Goal: Task Accomplishment & Management: Use online tool/utility

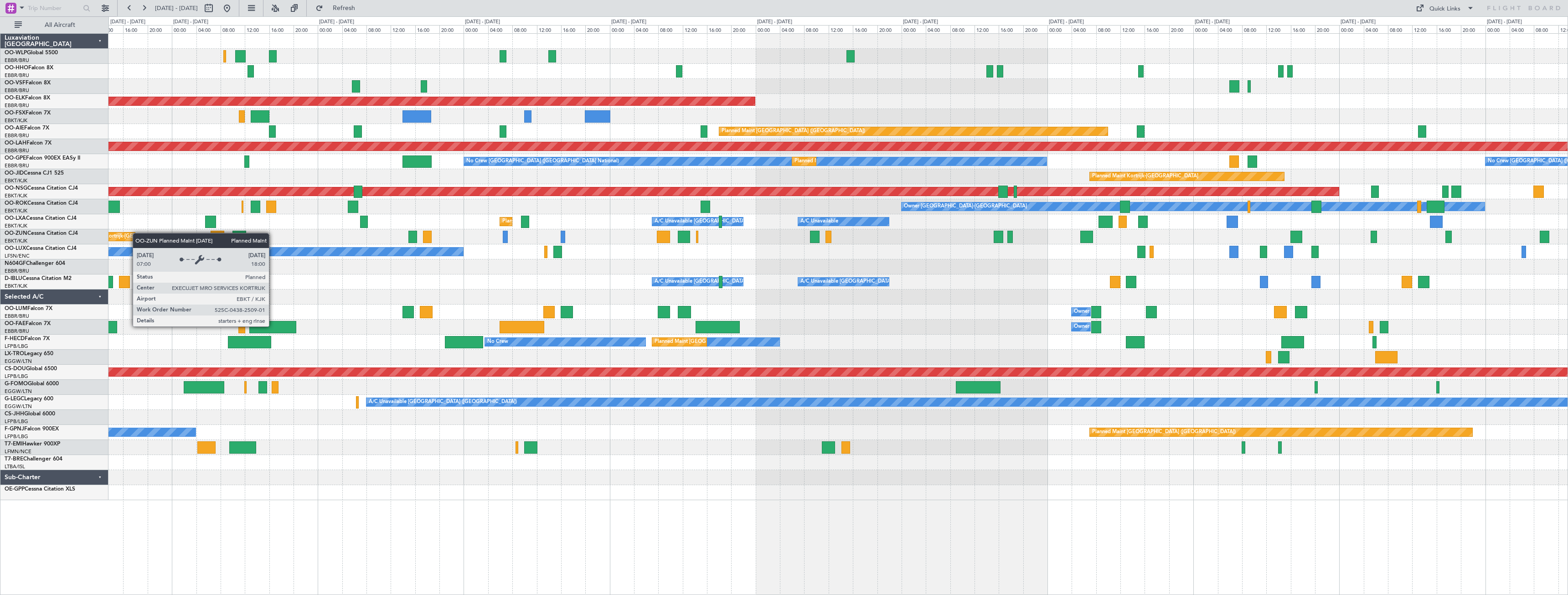
click at [135, 233] on div "Planned Maint Kortrijk-[GEOGRAPHIC_DATA] Planned Maint [GEOGRAPHIC_DATA] ([GEOG…" at bounding box center [838, 267] width 1459 height 466
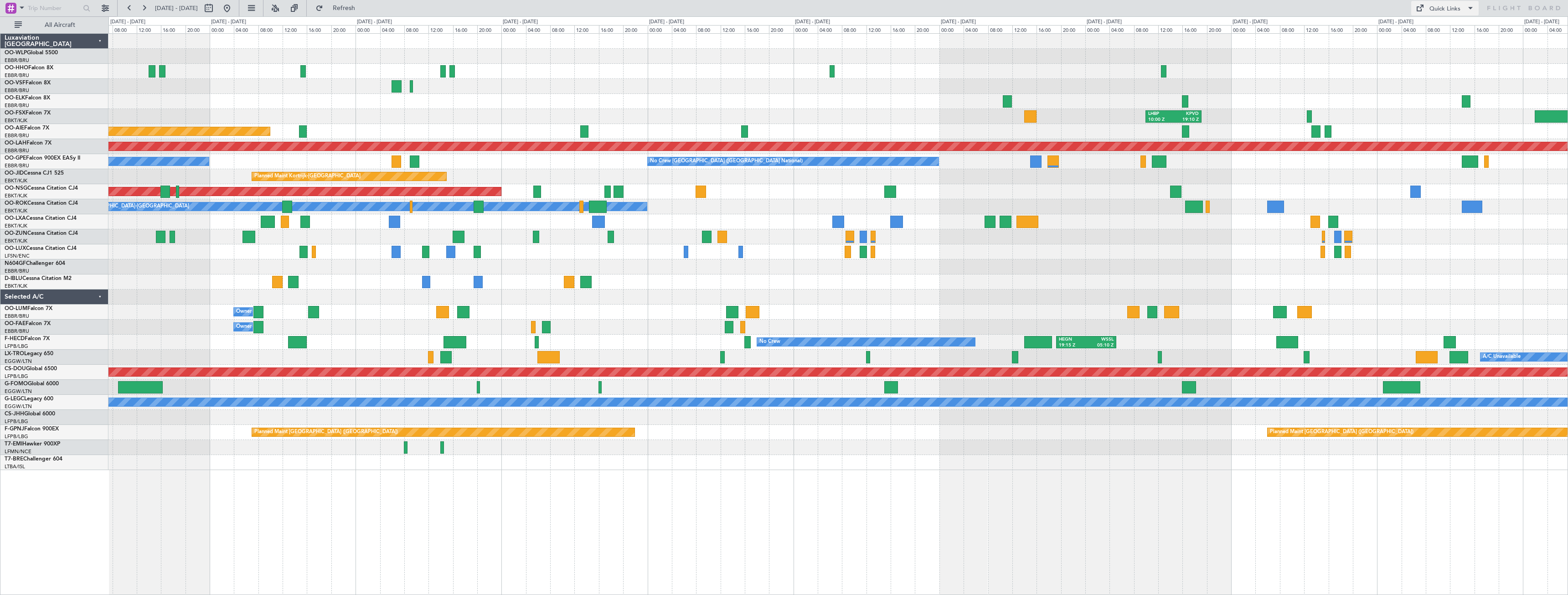
click at [1460, 11] on div "Quick Links" at bounding box center [1444, 9] width 31 height 9
click at [1451, 8] on div at bounding box center [784, 297] width 1568 height 595
click at [1446, 11] on div "Quick Links" at bounding box center [1444, 9] width 31 height 9
click at [1434, 32] on button "Trip Builder" at bounding box center [1445, 30] width 68 height 22
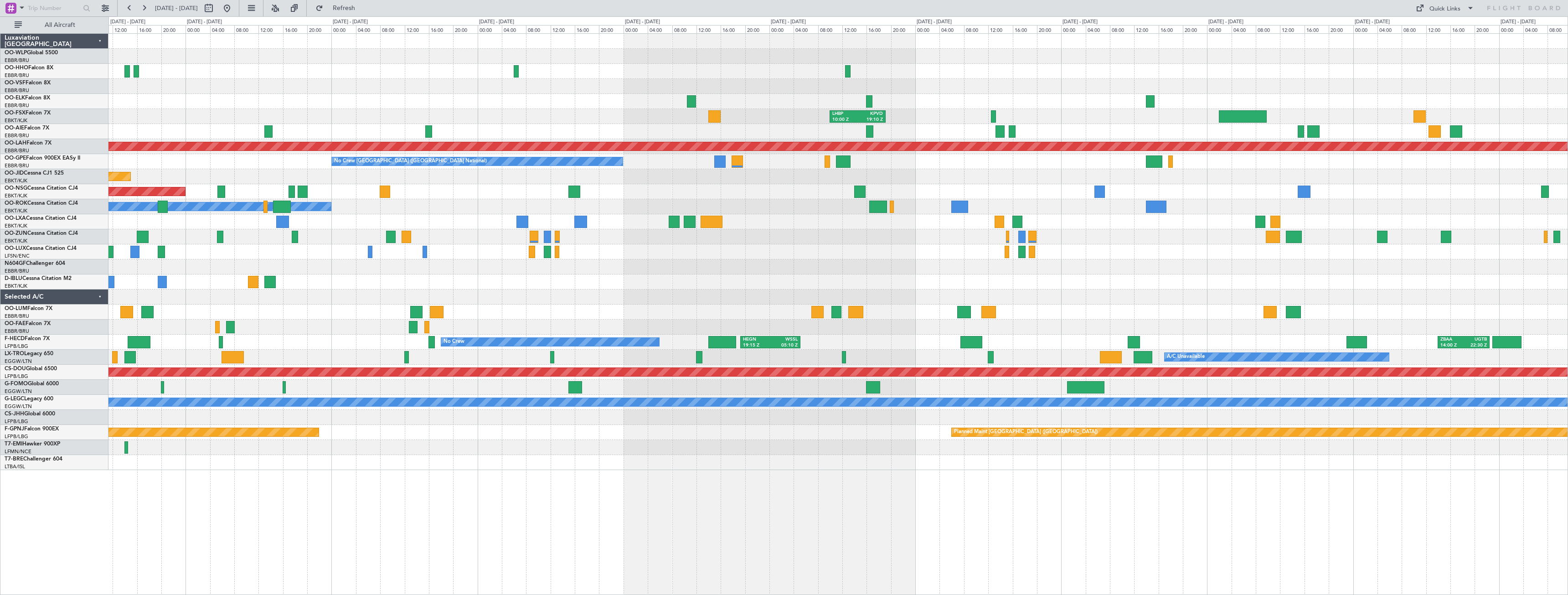
click at [282, 306] on div "LHBP 10:00 Z KPVD 19:10 Z Planned Maint [GEOGRAPHIC_DATA] ([GEOGRAPHIC_DATA]) P…" at bounding box center [838, 252] width 1459 height 437
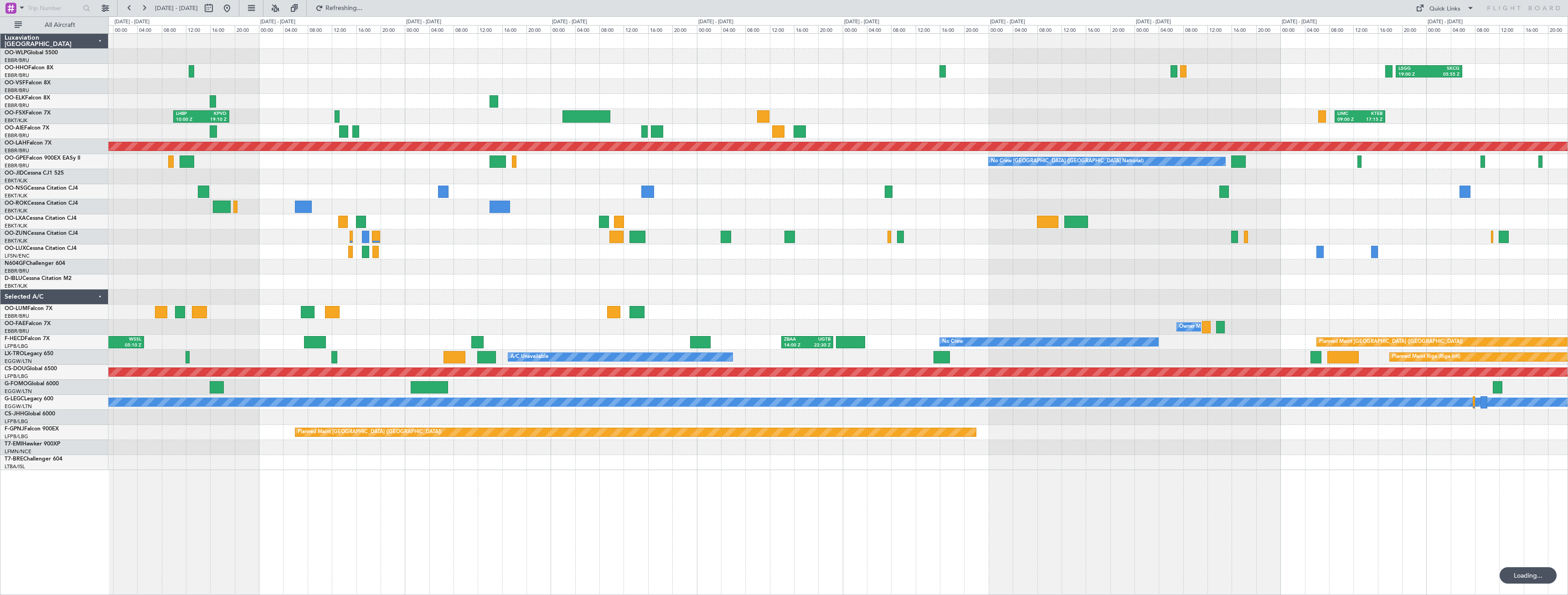
click at [321, 345] on div "LSGG 19:00 Z SKCG 05:55 Z SKCG 21:00 Z EGGD 06:25 Z LHBP 10:00 Z KPVD 19:10 Z L…" at bounding box center [838, 252] width 1459 height 437
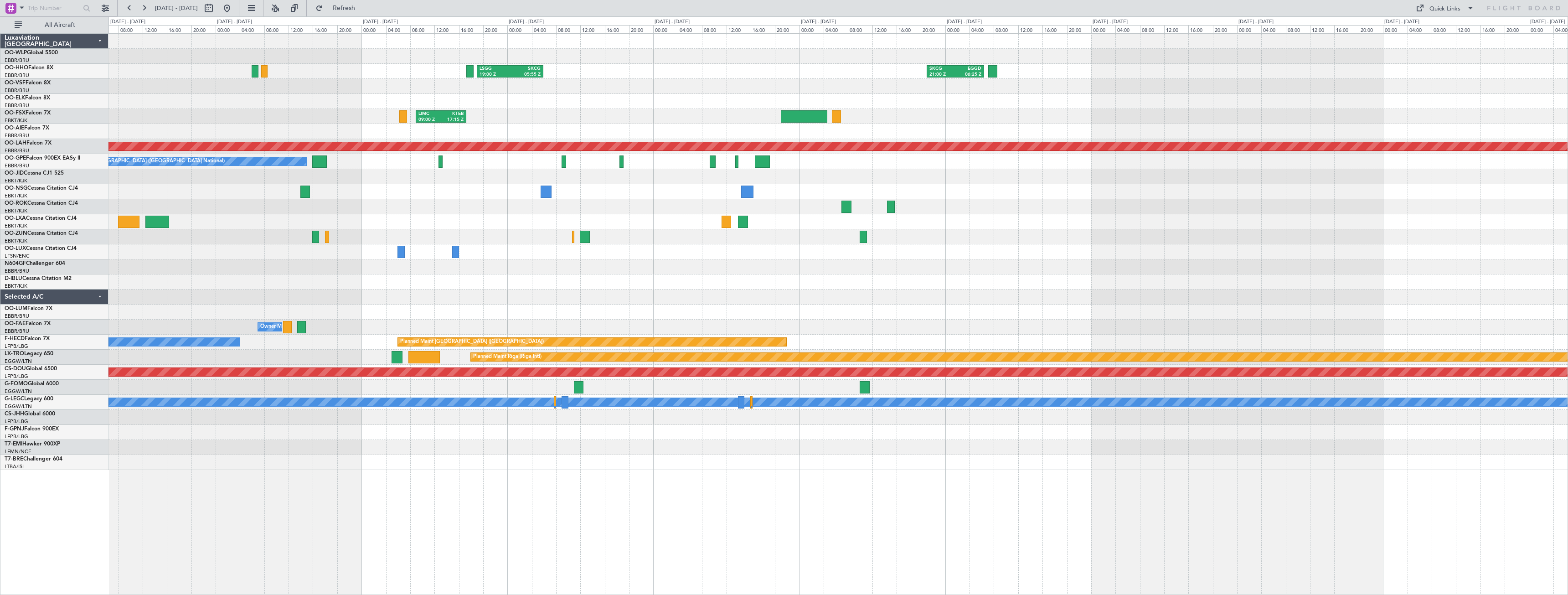
click at [259, 345] on div "LSGG 19:00 Z SKCG 05:55 Z SKCG 21:00 Z EGGD 06:25 Z LIMC 09:00 Z KTEB 17:15 Z P…" at bounding box center [838, 252] width 1459 height 437
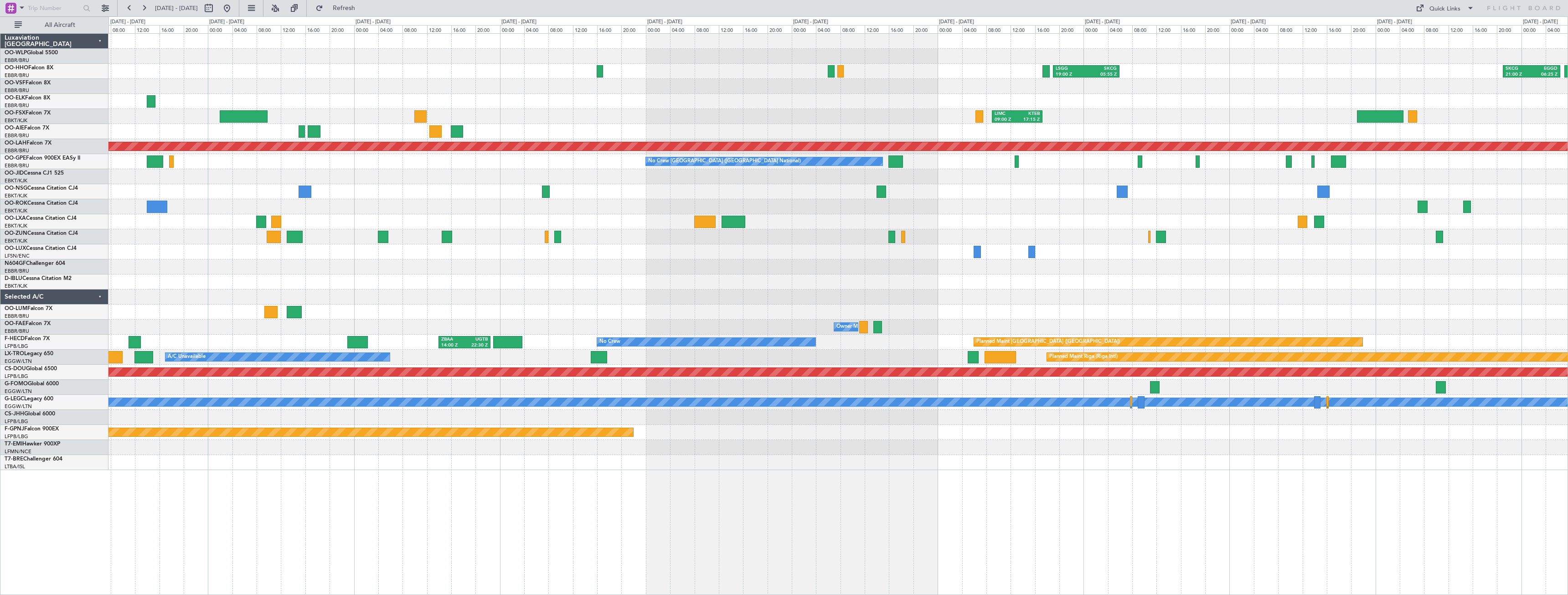
click at [1095, 177] on div "SKCG 21:00 Z EGGD 06:25 Z LSGG 19:00 Z SKCG 05:55 Z LTCG 23:30 Z RJTT 09:35 Z E…" at bounding box center [838, 252] width 1459 height 437
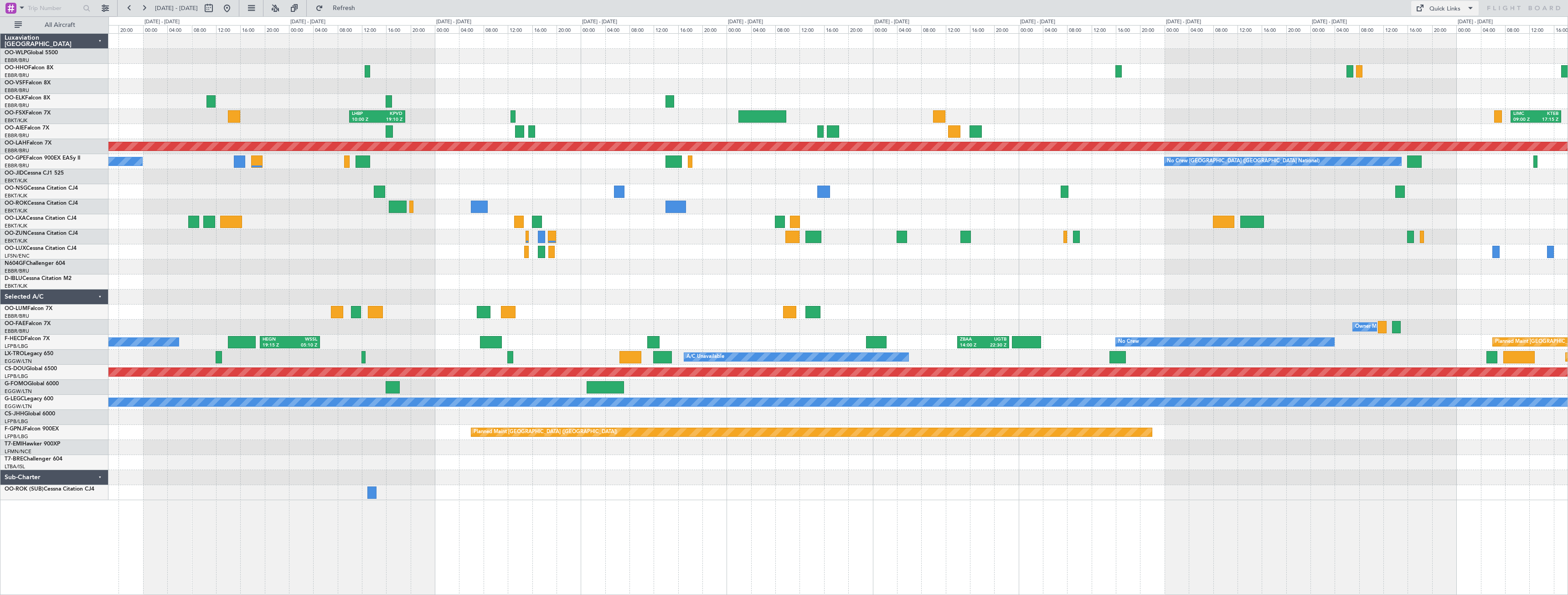
click at [1441, 8] on div "Quick Links" at bounding box center [1444, 9] width 31 height 9
click at [1441, 28] on button "Trip Builder" at bounding box center [1445, 30] width 68 height 22
